Goal: Task Accomplishment & Management: Complete application form

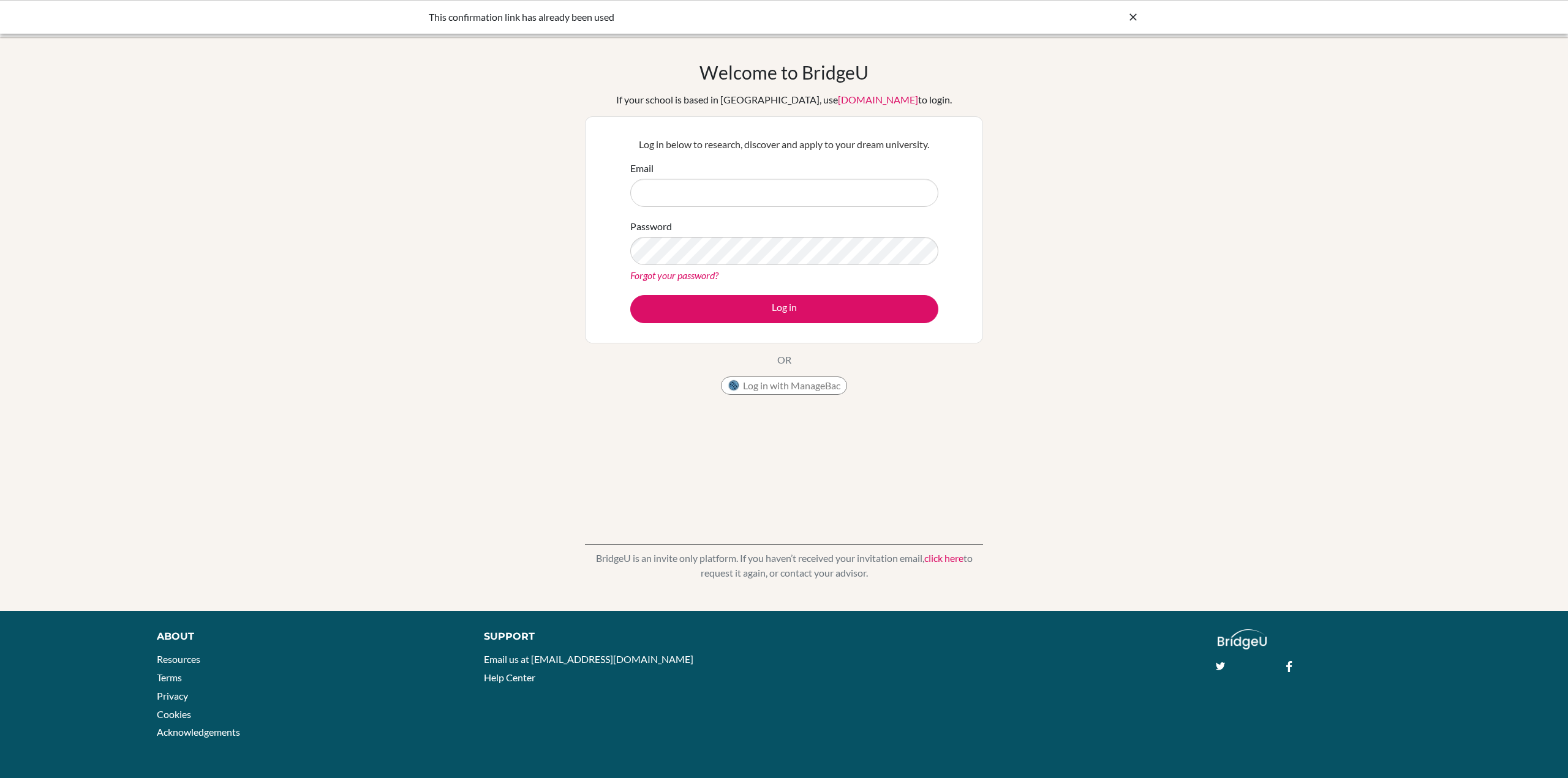
click at [771, 203] on input "Email" at bounding box center [783, 193] width 308 height 28
type input "shaoweigeng96@gmail.com"
click at [630, 295] on button "Log in" at bounding box center [783, 308] width 308 height 28
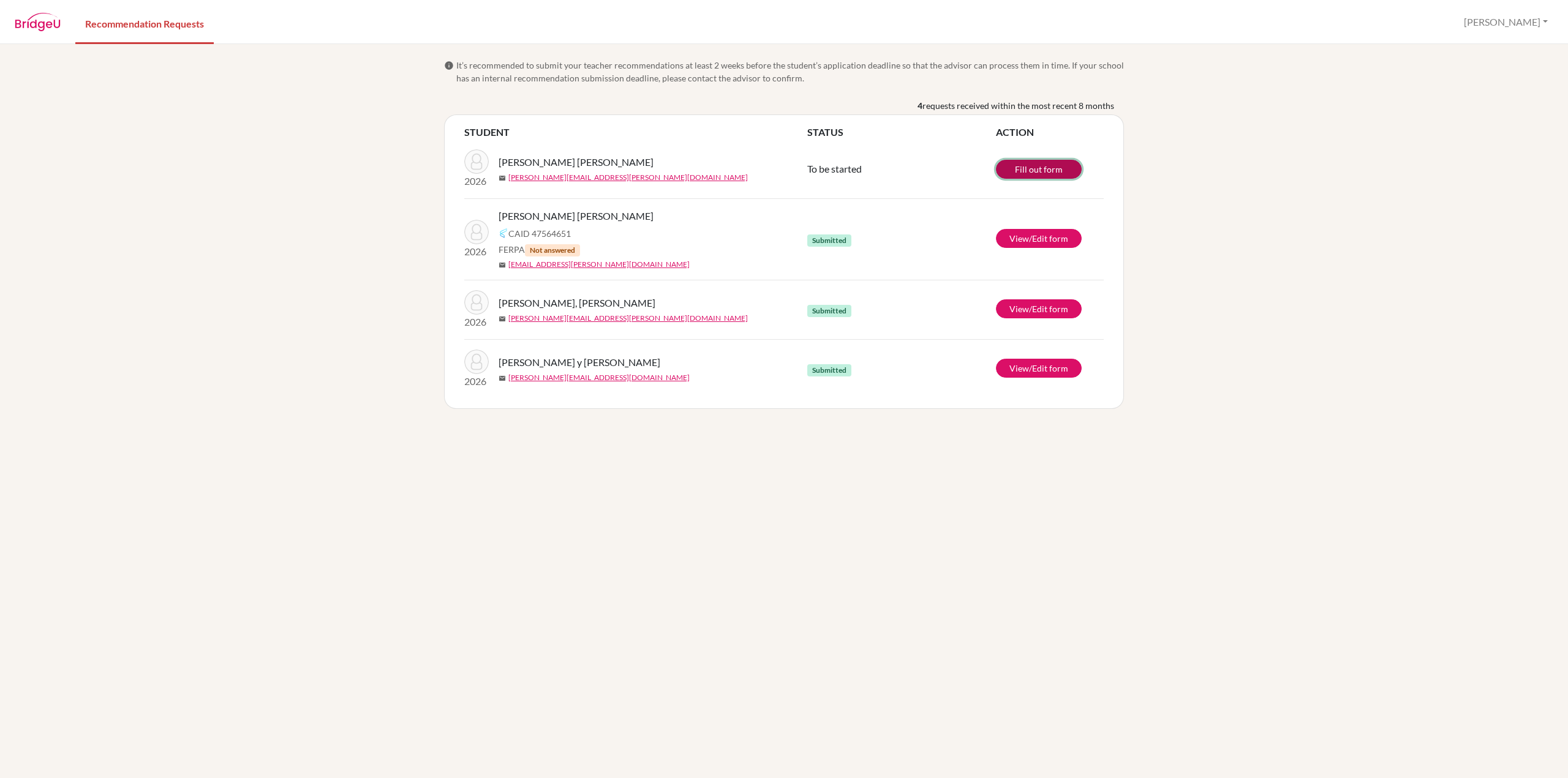
click at [1050, 168] on link "Fill out form" at bounding box center [1038, 170] width 86 height 19
